Goal: Task Accomplishment & Management: Manage account settings

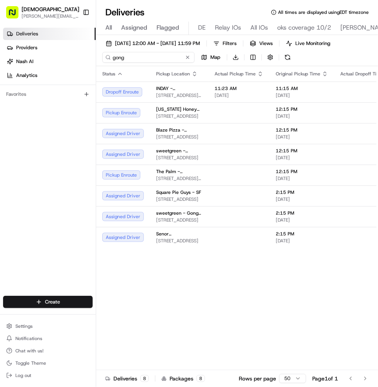
click at [135, 60] on input "gong" at bounding box center [148, 57] width 92 height 11
type input "aya"
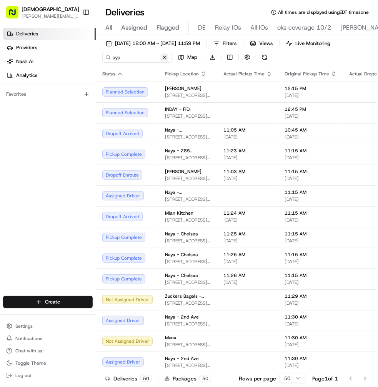
click at [168, 56] on button at bounding box center [165, 57] width 8 height 8
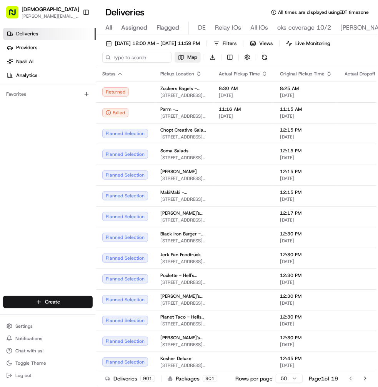
click at [185, 58] on button "Map" at bounding box center [188, 57] width 26 height 11
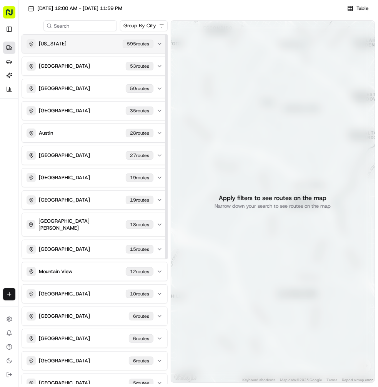
click at [87, 47] on div "[US_STATE] [STREET_ADDRESS]" at bounding box center [90, 43] width 127 height 9
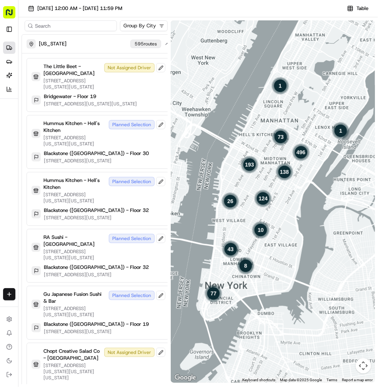
click at [83, 27] on input at bounding box center [71, 25] width 92 height 11
type input "888 7th"
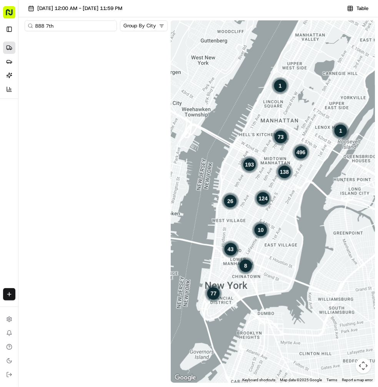
click at [71, 28] on input "888 7th" at bounding box center [71, 25] width 92 height 11
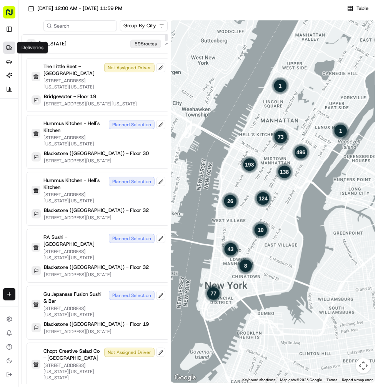
click at [8, 47] on icon at bounding box center [9, 48] width 6 height 6
click at [356, 9] on button "Table" at bounding box center [358, 8] width 28 height 11
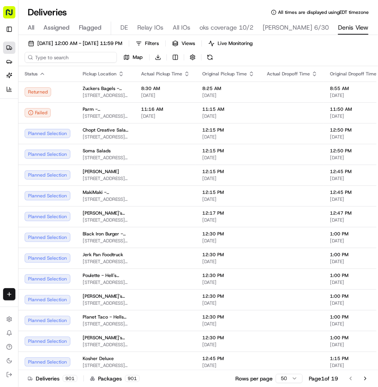
click at [58, 59] on input at bounding box center [71, 57] width 92 height 11
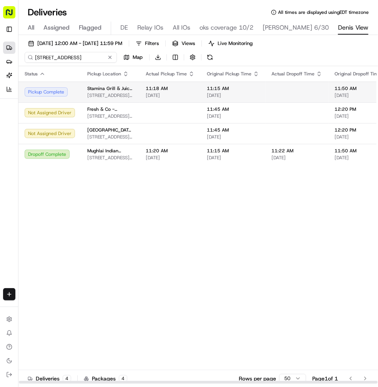
type input "[STREET_ADDRESS]"
click at [182, 85] on span "11:18 AM" at bounding box center [170, 88] width 49 height 6
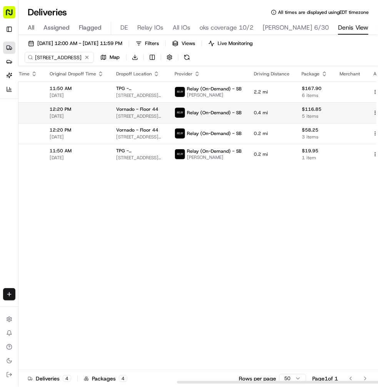
scroll to position [0, 268]
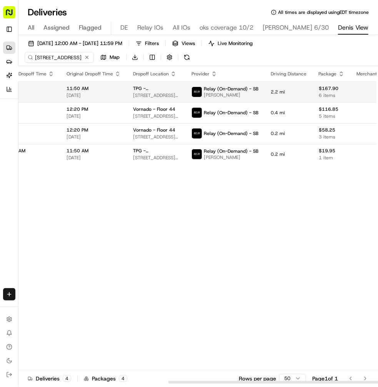
click at [110, 94] on td "11:50 AM [DATE]" at bounding box center [93, 92] width 67 height 21
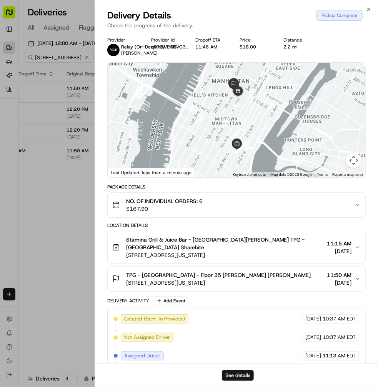
click at [208, 279] on span "[STREET_ADDRESS][US_STATE]" at bounding box center [218, 283] width 185 height 8
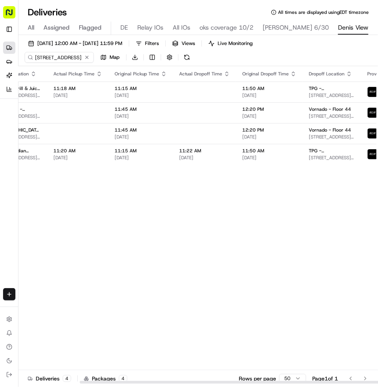
scroll to position [0, 0]
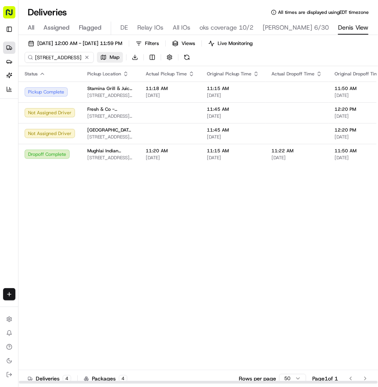
click at [112, 58] on span "Map" at bounding box center [115, 57] width 10 height 7
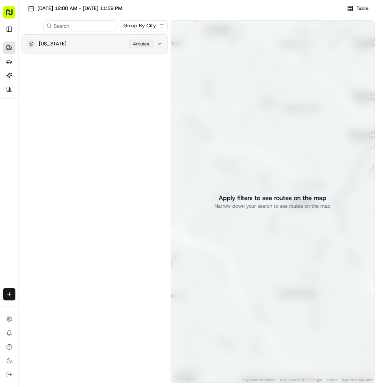
click at [104, 44] on div "[US_STATE] 4 route s" at bounding box center [90, 43] width 127 height 9
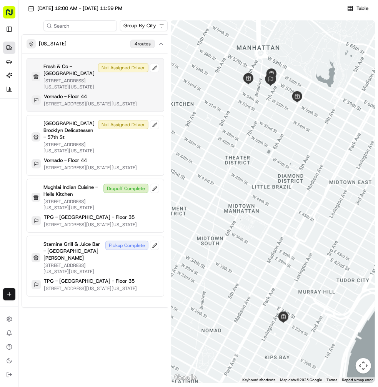
click at [101, 88] on div "Fresh & Co - [GEOGRAPHIC_DATA][STREET_ADDRESS][US_STATE][US_STATE] Not Assigned…" at bounding box center [96, 76] width 128 height 27
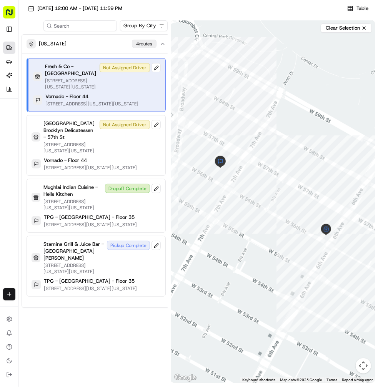
click at [101, 88] on div "Fresh & Co - [GEOGRAPHIC_DATA][STREET_ADDRESS][US_STATE][US_STATE] Not Assigned…" at bounding box center [97, 76] width 128 height 27
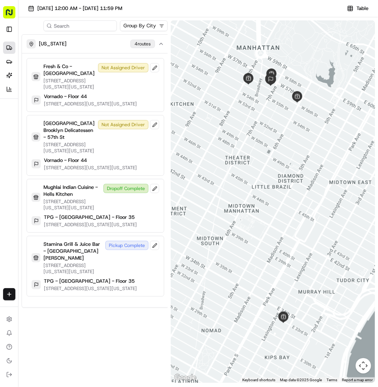
click at [101, 88] on div "Fresh & Co - [GEOGRAPHIC_DATA][STREET_ADDRESS][US_STATE][US_STATE] Not Assigned…" at bounding box center [96, 76] width 128 height 27
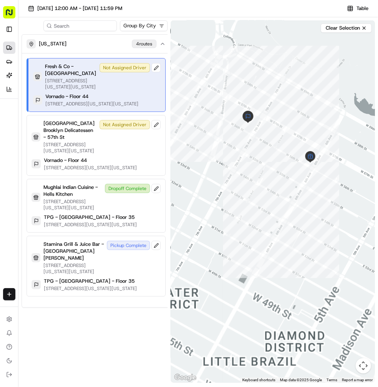
click at [101, 88] on div "Fresh & Co - [GEOGRAPHIC_DATA][STREET_ADDRESS][US_STATE][US_STATE] Not Assigned…" at bounding box center [97, 76] width 128 height 27
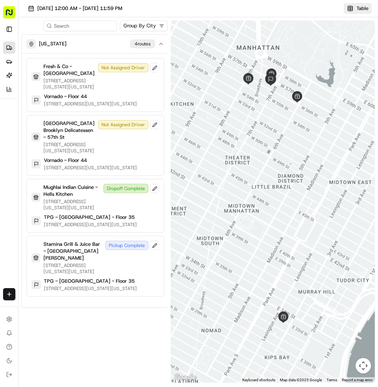
click at [359, 8] on span "Table" at bounding box center [363, 8] width 12 height 7
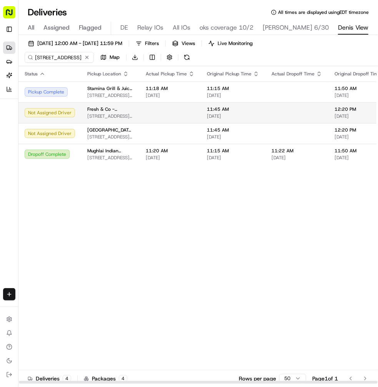
click at [143, 114] on td at bounding box center [170, 112] width 61 height 21
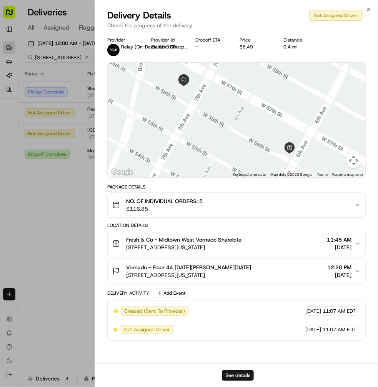
click at [251, 261] on button "Vornado - Floor 44 [DATE][PERSON_NAME][DATE] [STREET_ADDRESS][US_STATE] 12:20 P…" at bounding box center [237, 271] width 258 height 25
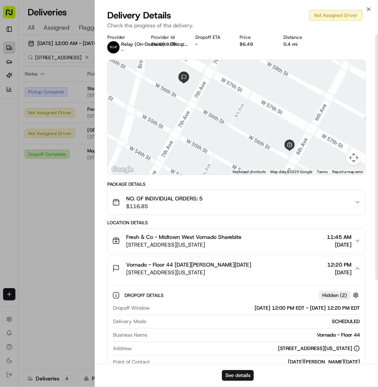
scroll to position [1, 0]
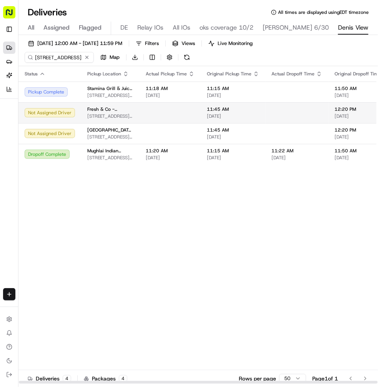
click at [158, 117] on td at bounding box center [170, 112] width 61 height 21
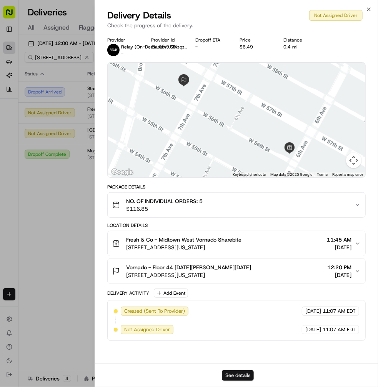
click at [244, 374] on button "See details" at bounding box center [238, 375] width 32 height 11
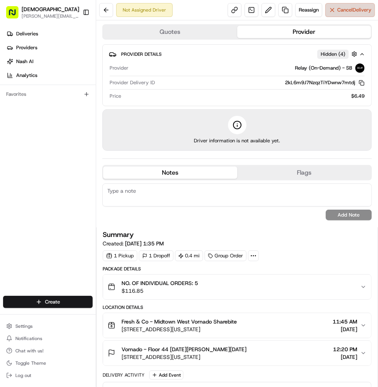
click at [343, 11] on span "Cancel Delivery" at bounding box center [354, 10] width 34 height 7
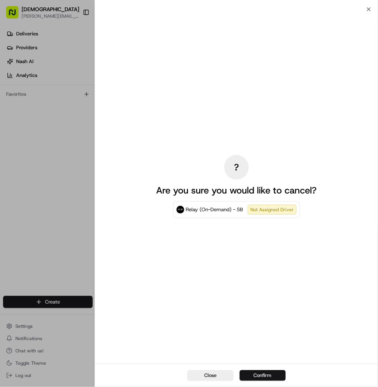
click at [251, 372] on button "Confirm" at bounding box center [263, 375] width 46 height 11
